Goal: Task Accomplishment & Management: Use online tool/utility

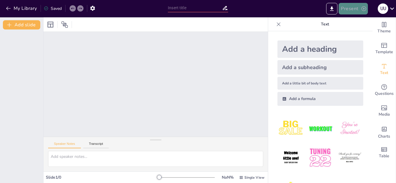
click at [358, 11] on button "Present" at bounding box center [352, 9] width 29 height 12
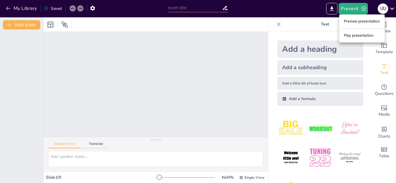
click at [356, 37] on li "Play presentation" at bounding box center [361, 35] width 45 height 9
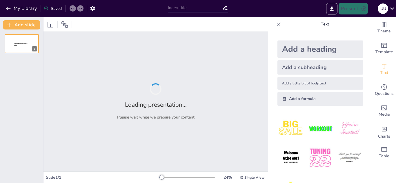
type input "Evolución de la Computadora: Desde sus Inicios hasta la Actualidad"
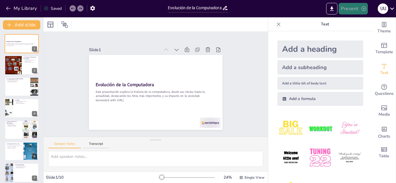
click at [357, 6] on button "Present" at bounding box center [352, 9] width 29 height 12
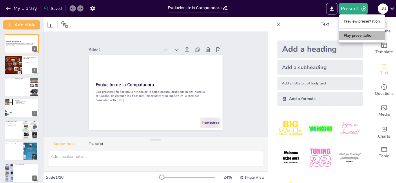
click at [360, 39] on li "Play presentation" at bounding box center [361, 35] width 45 height 9
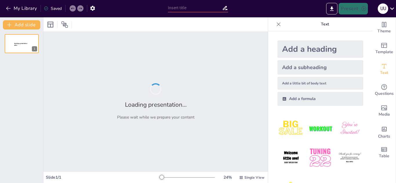
type input "Evolución de la Computadora: Desde sus Inicios hasta la Actualidad"
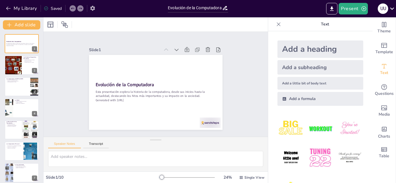
click at [96, 10] on button "button" at bounding box center [92, 8] width 11 height 10
click at [332, 6] on icon "Export to PowerPoint" at bounding box center [331, 9] width 6 height 6
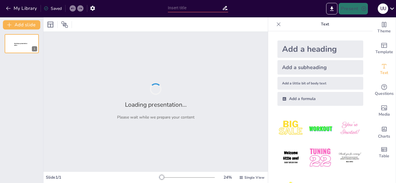
type input "Evolución de la Computadora: Desde sus Inicios hasta la Actualidad"
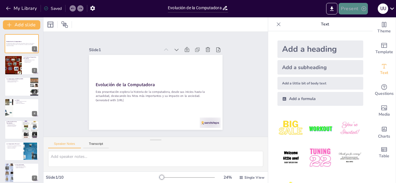
click at [352, 10] on button "Present" at bounding box center [352, 9] width 29 height 12
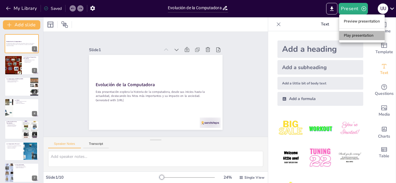
click at [355, 32] on li "Play presentation" at bounding box center [361, 35] width 45 height 9
